Goal: Information Seeking & Learning: Learn about a topic

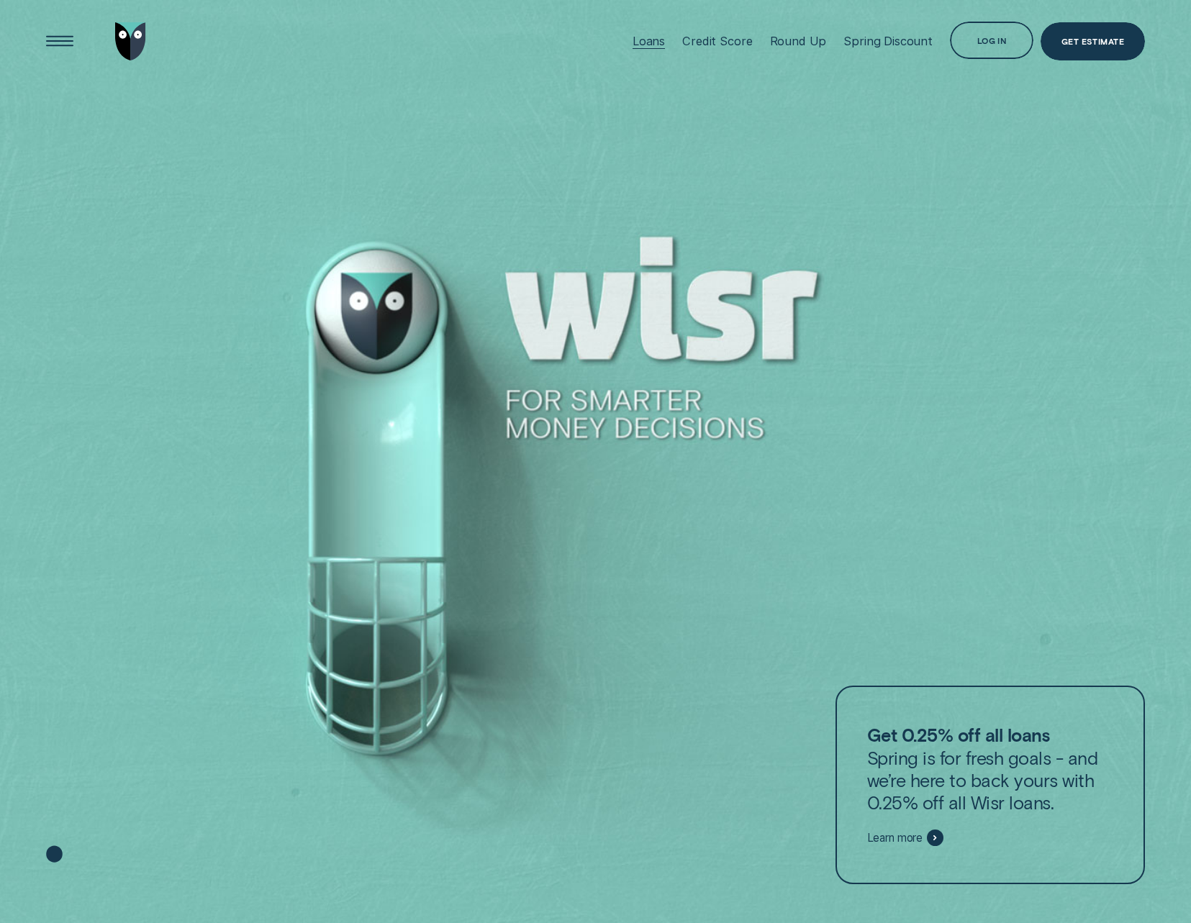
click at [664, 38] on div "Loans" at bounding box center [648, 41] width 32 height 14
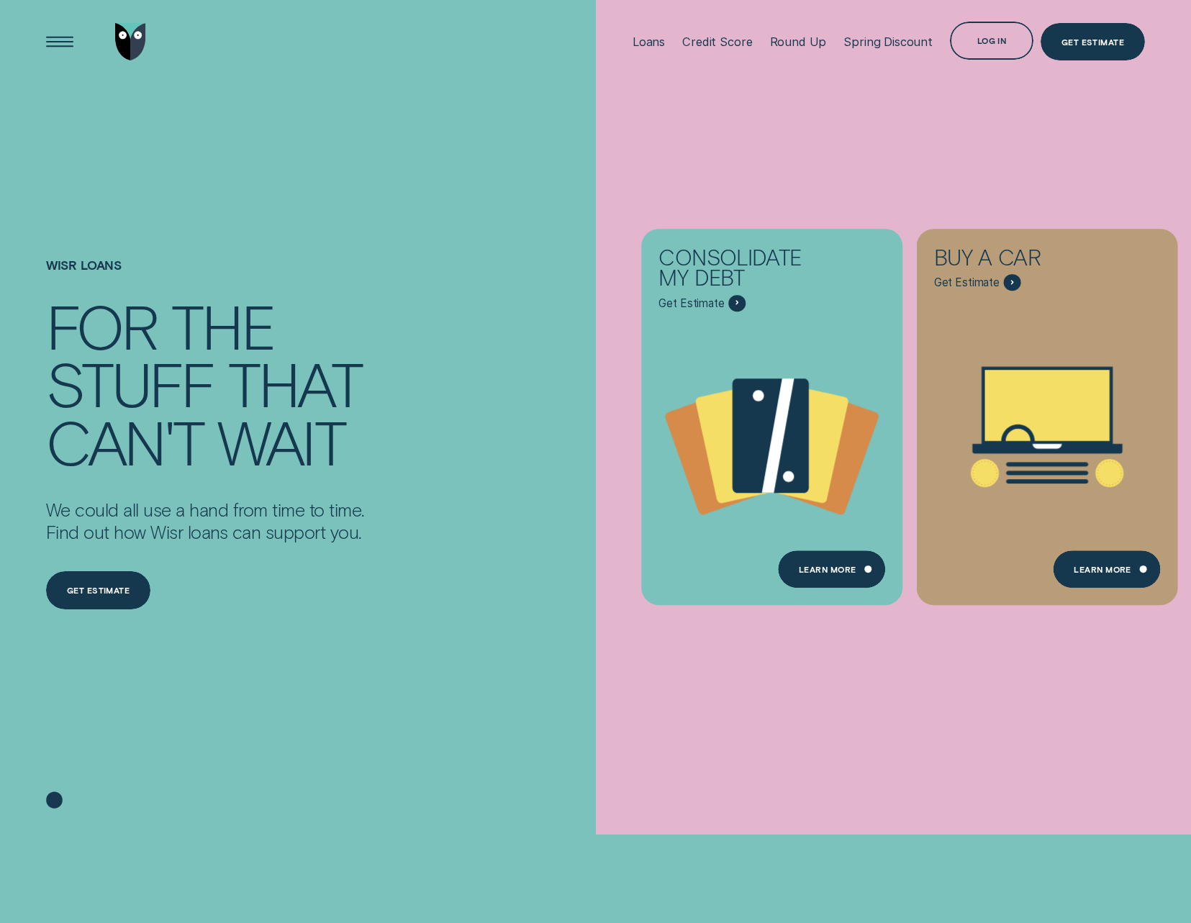
click at [455, 203] on div "Wisr loans For the stuff that can't wait We could all use a hand from time to t…" at bounding box center [277, 458] width 477 height 751
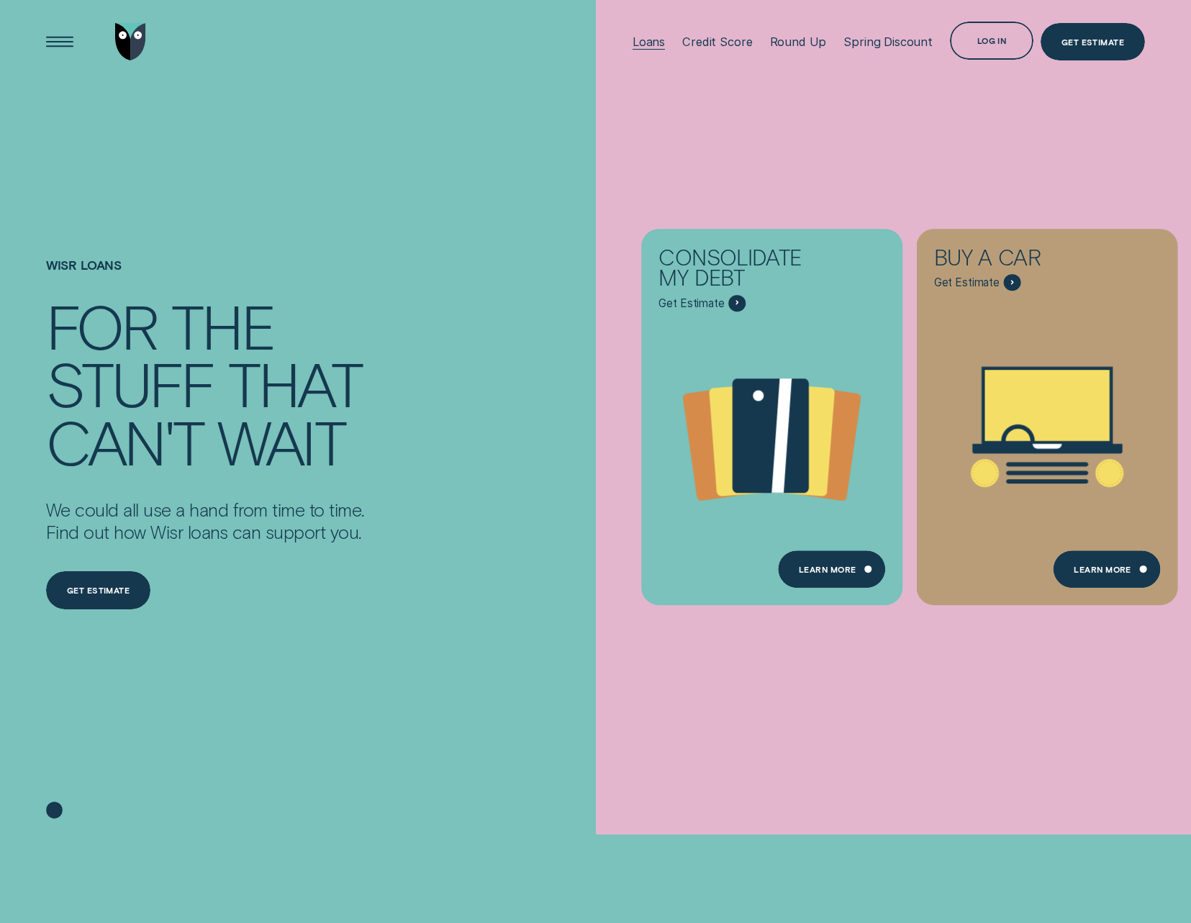
click at [651, 33] on div "Loans" at bounding box center [648, 41] width 32 height 83
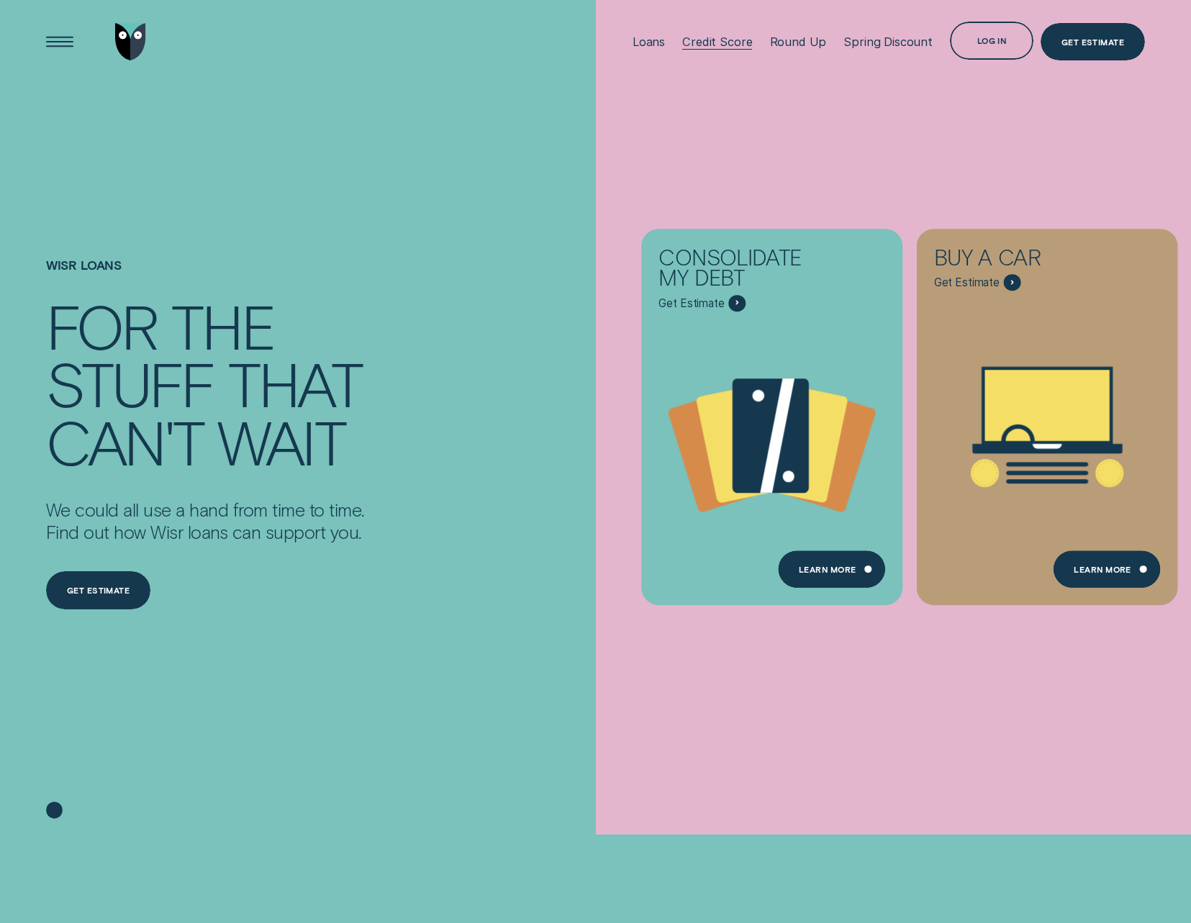
click at [729, 45] on div "Credit Score" at bounding box center [717, 42] width 70 height 14
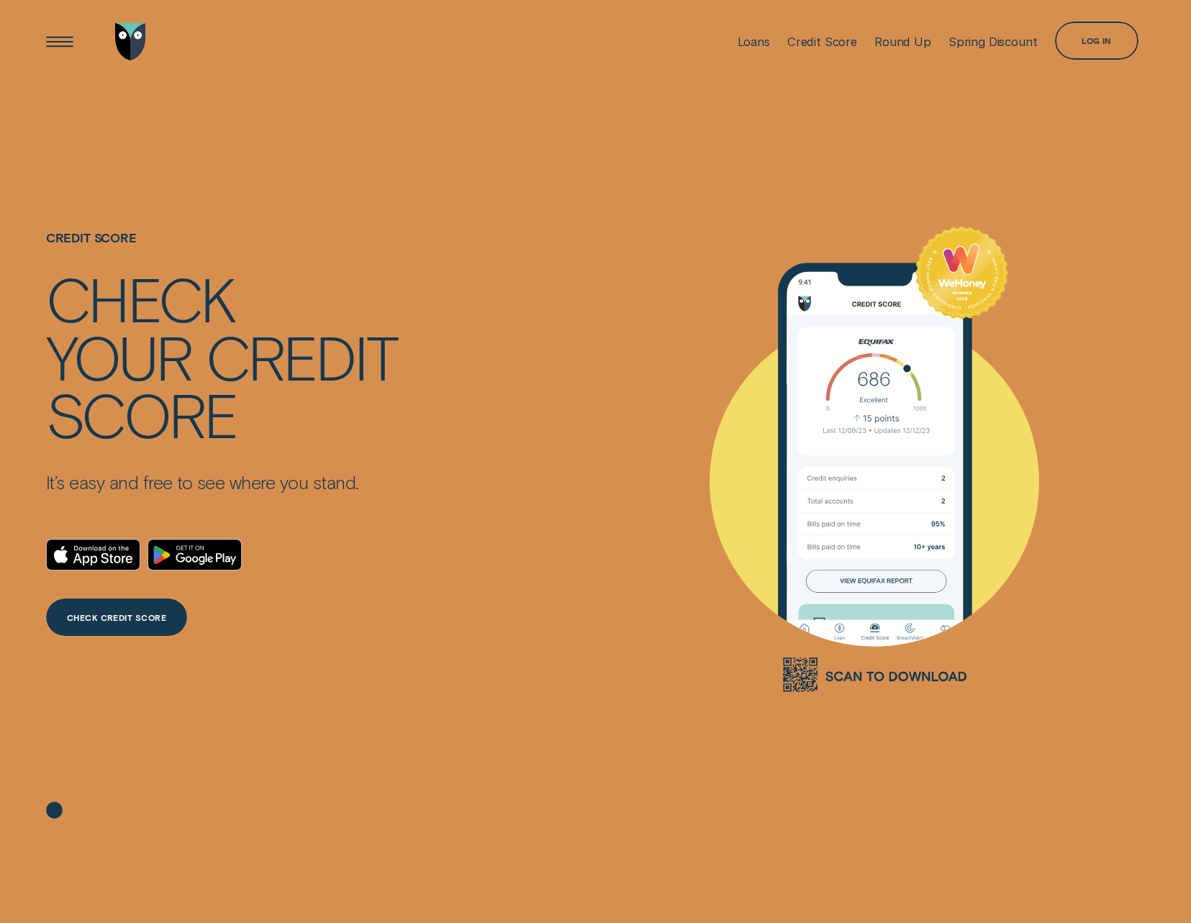
click at [50, 40] on div "Open Menu" at bounding box center [59, 41] width 53 height 53
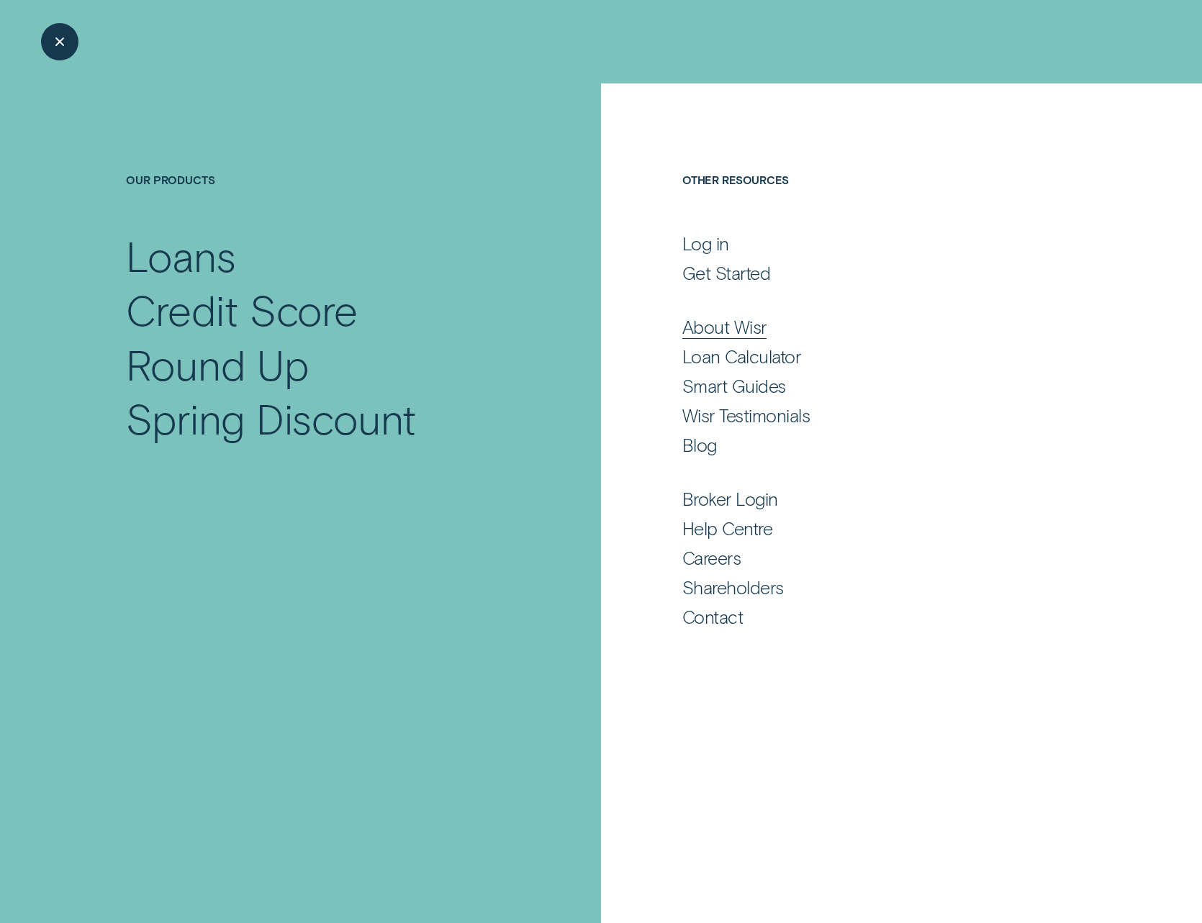
click at [735, 324] on div "About Wisr" at bounding box center [724, 327] width 84 height 22
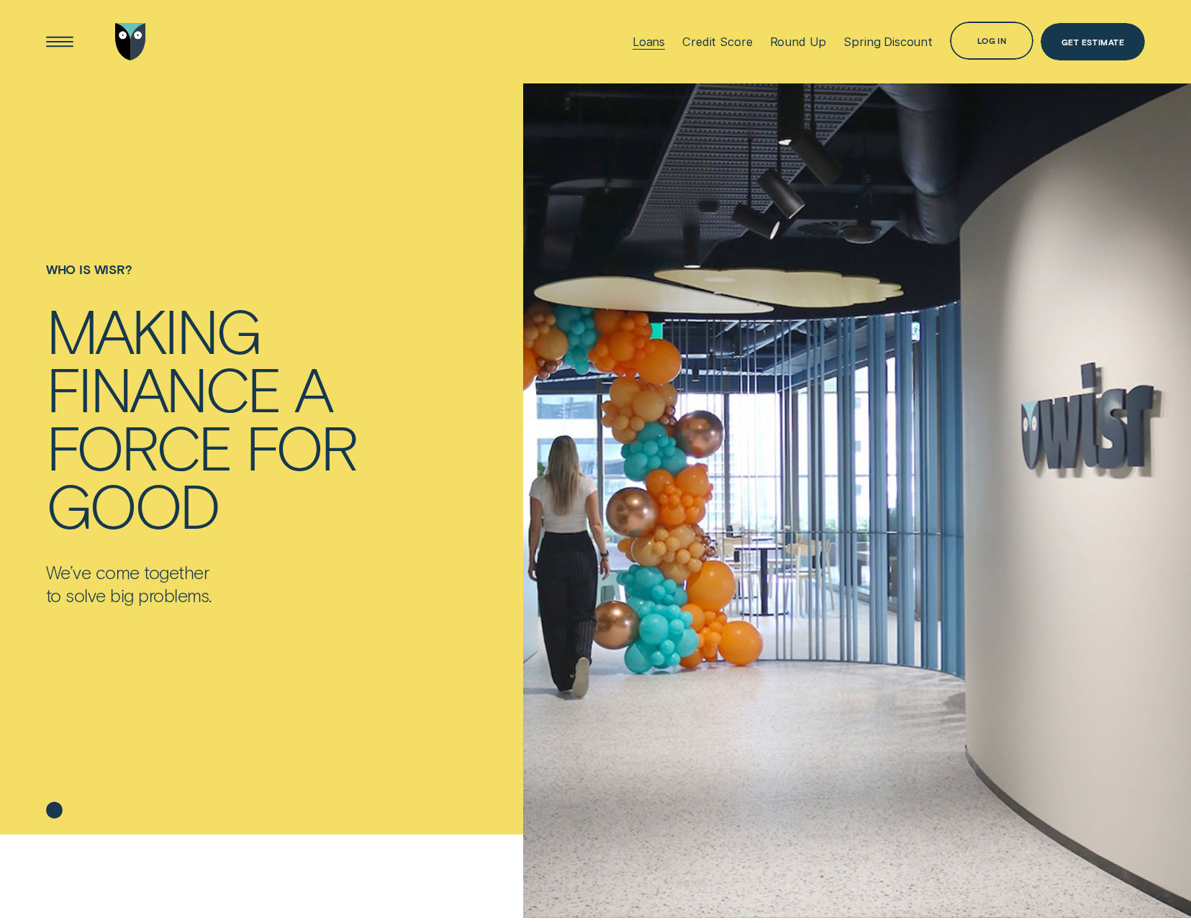
click at [665, 41] on div "Loans" at bounding box center [648, 42] width 32 height 14
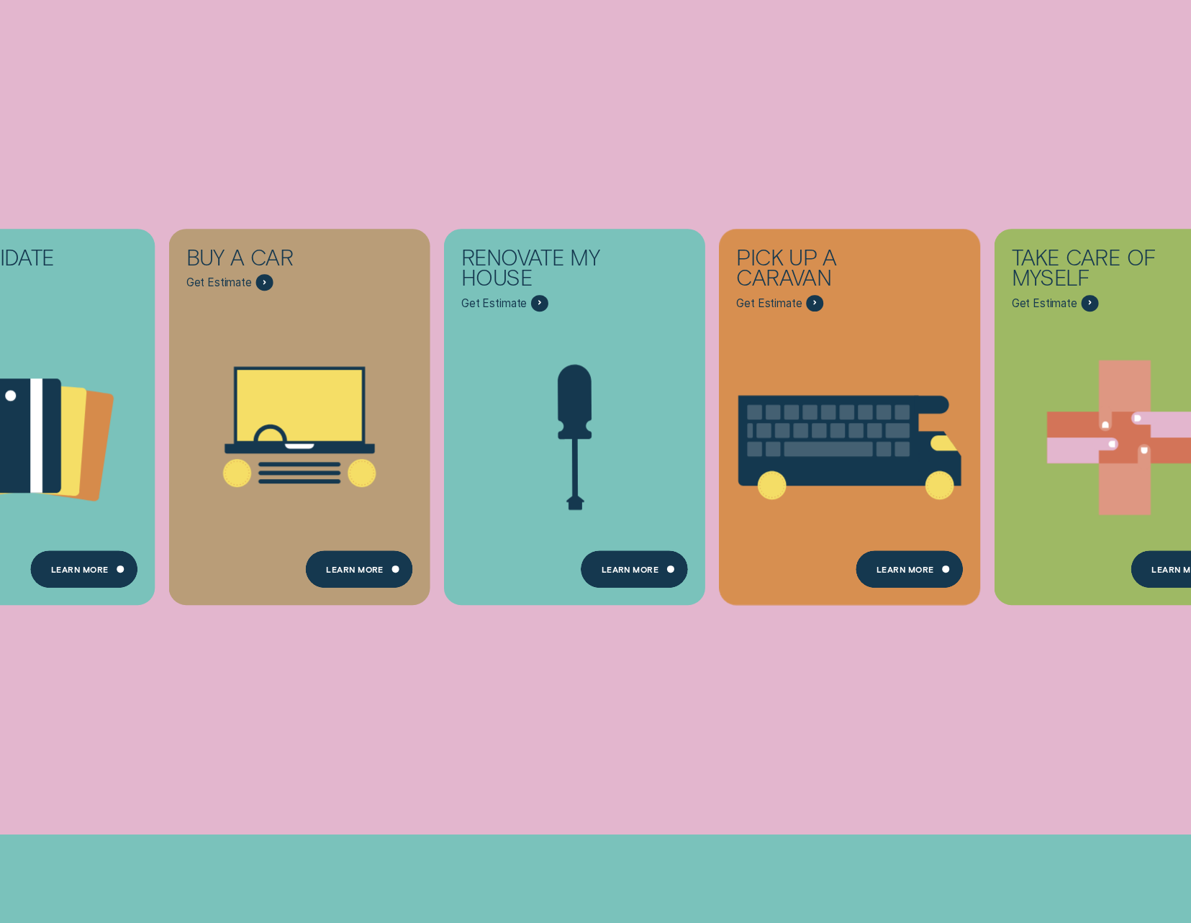
scroll to position [408, 0]
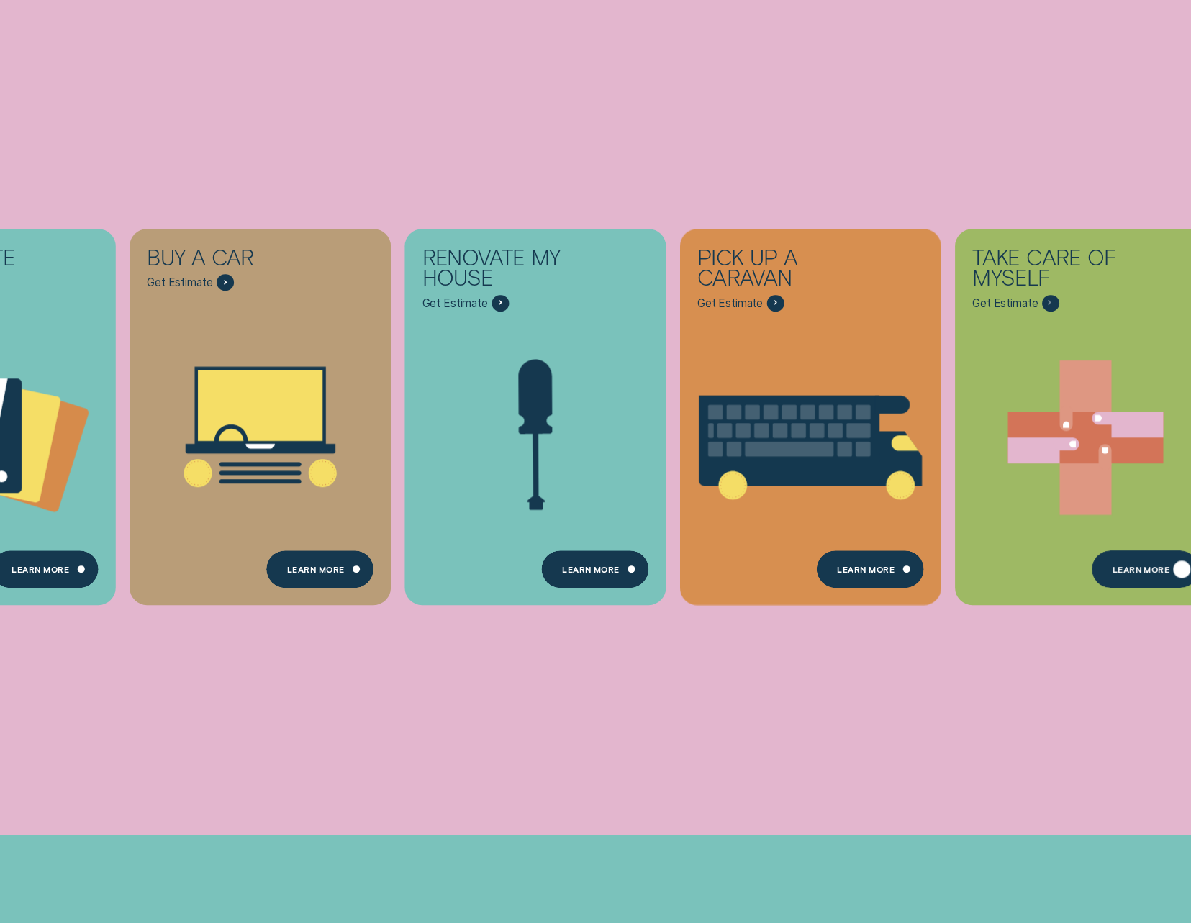
click at [1136, 574] on div "Learn more" at bounding box center [1141, 571] width 58 height 7
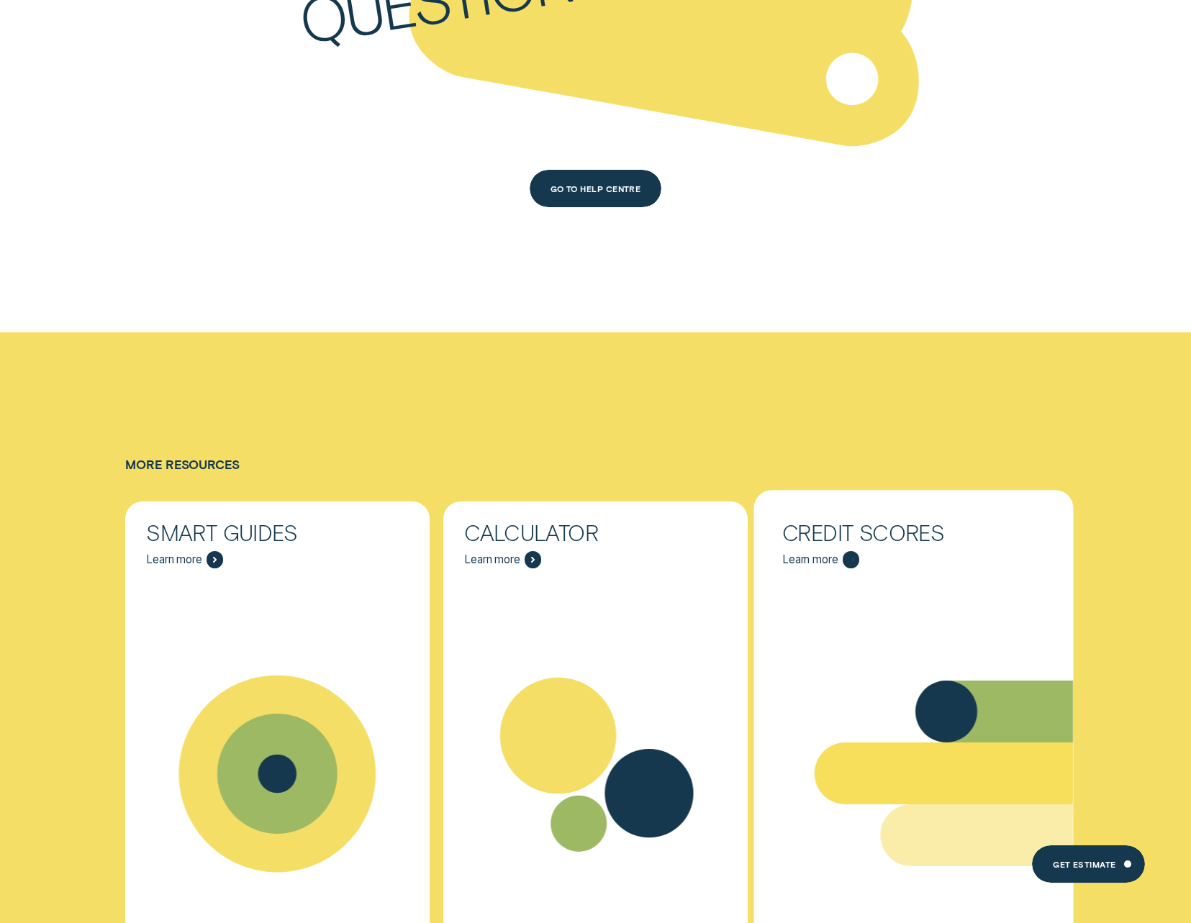
scroll to position [7267, 0]
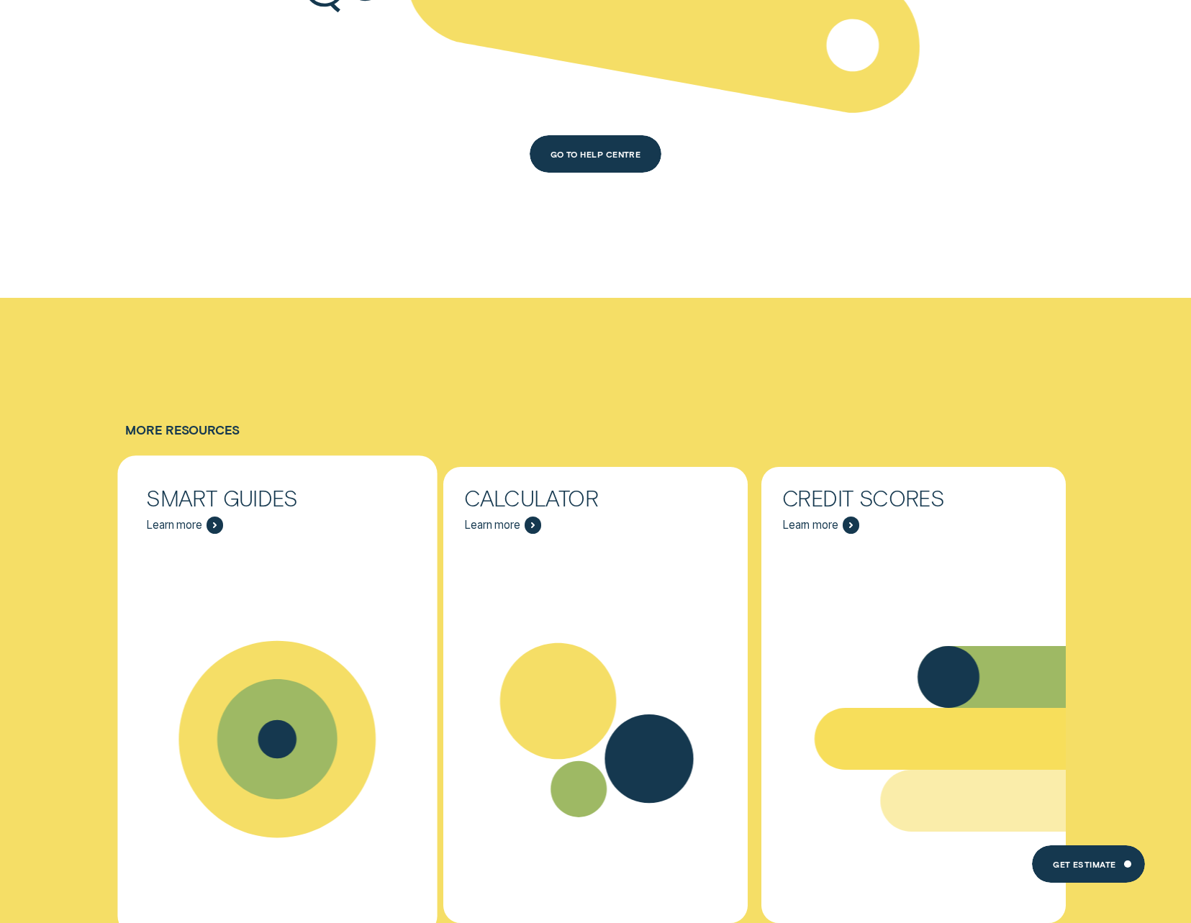
click at [294, 720] on icon "Smart Guides - Learn more" at bounding box center [277, 739] width 38 height 38
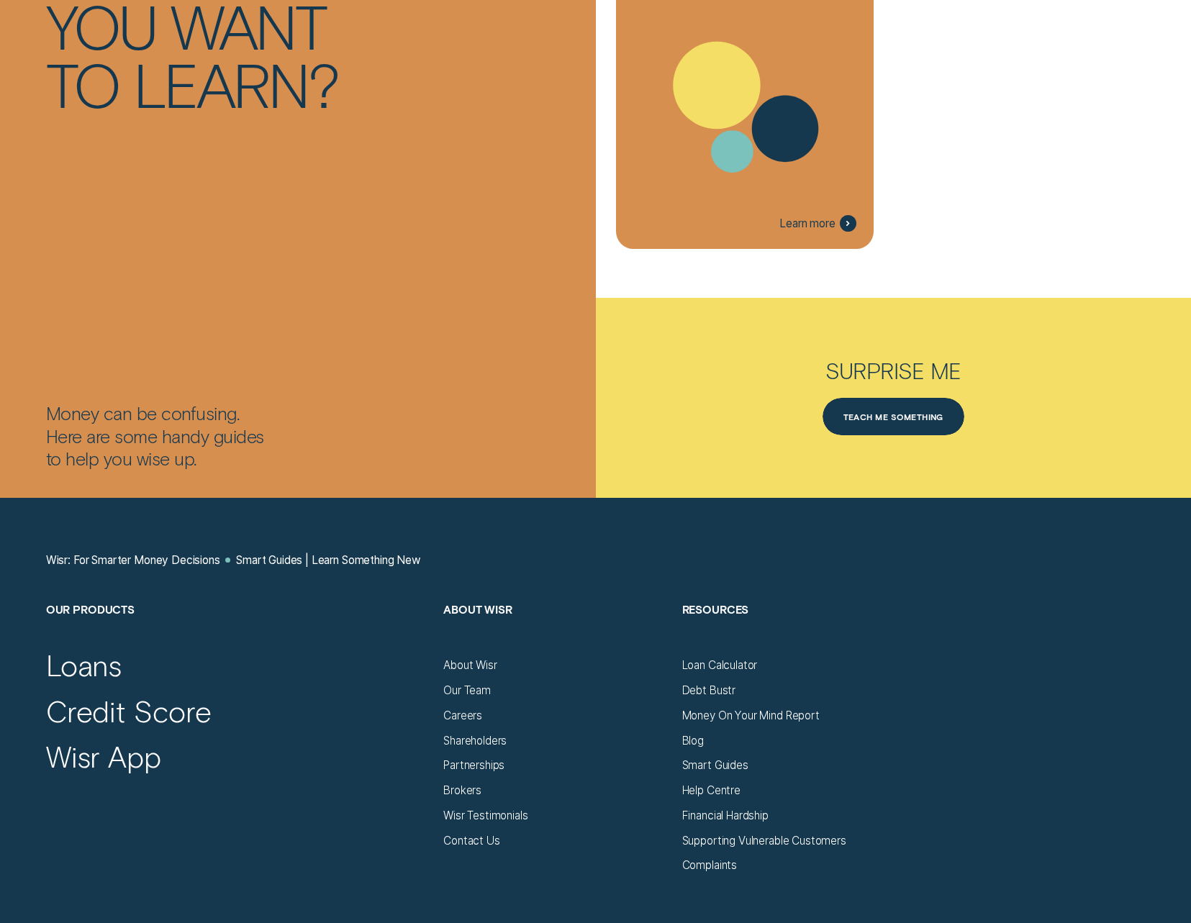
scroll to position [3118, 0]
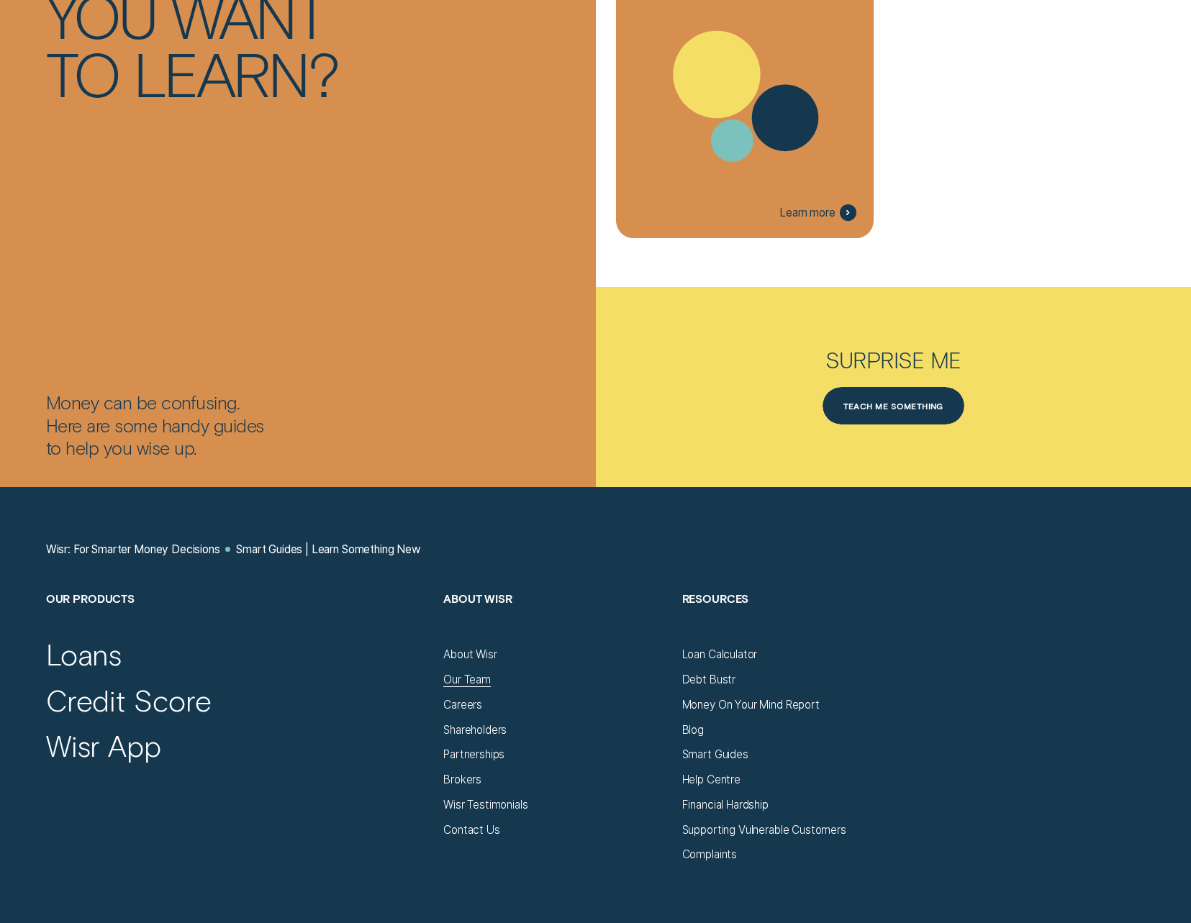
click at [476, 677] on div "Our Team" at bounding box center [466, 680] width 47 height 14
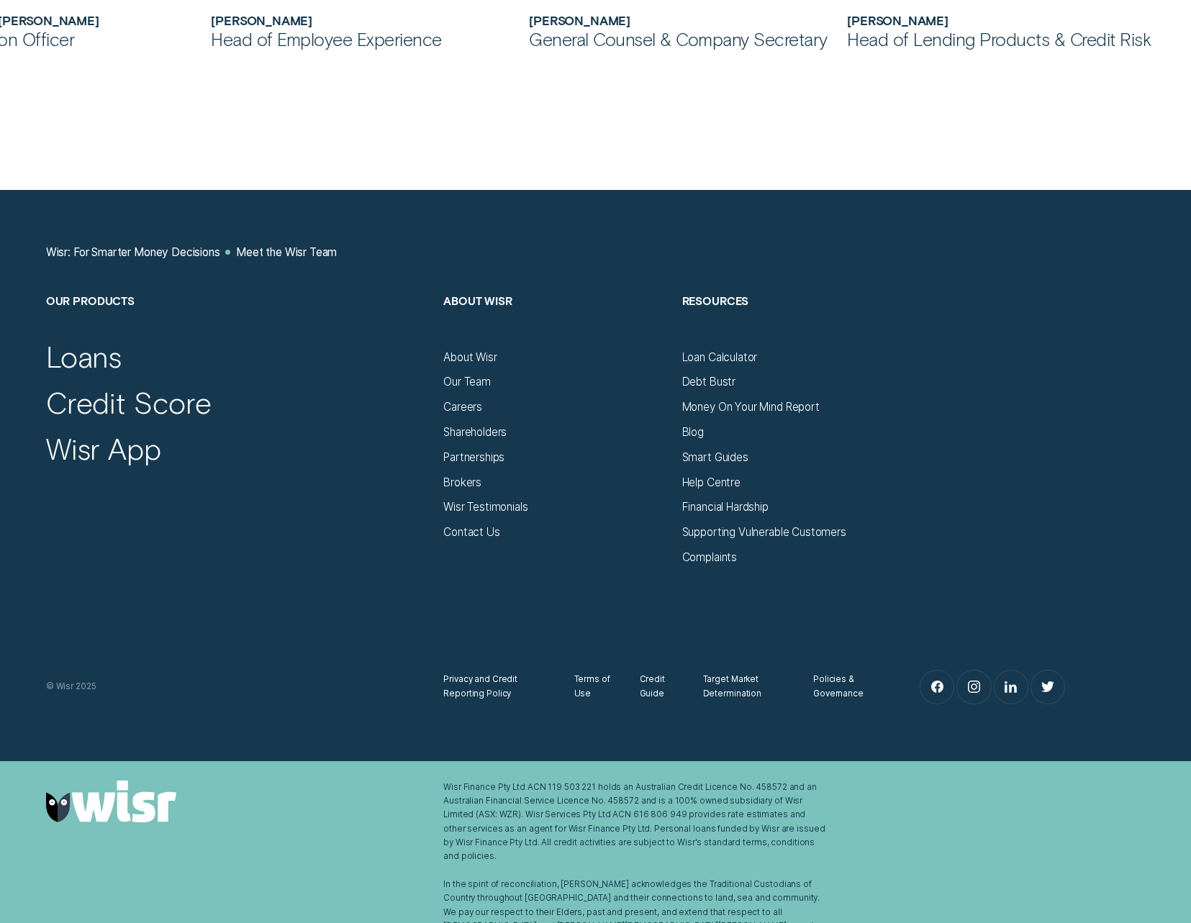
scroll to position [1657, 0]
